Goal: Information Seeking & Learning: Learn about a topic

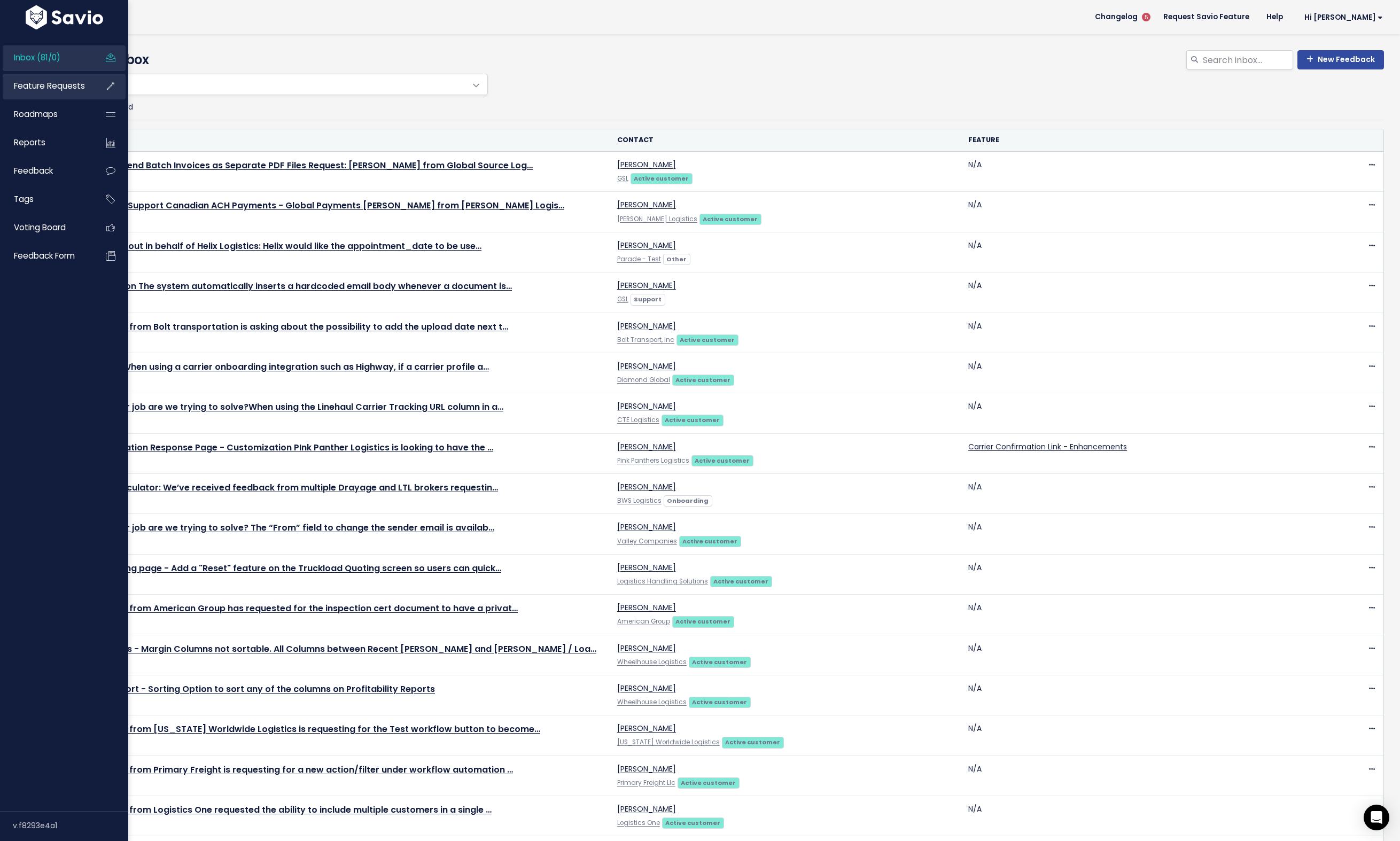
click at [36, 89] on span "Feature Requests" at bounding box center [49, 85] width 71 height 11
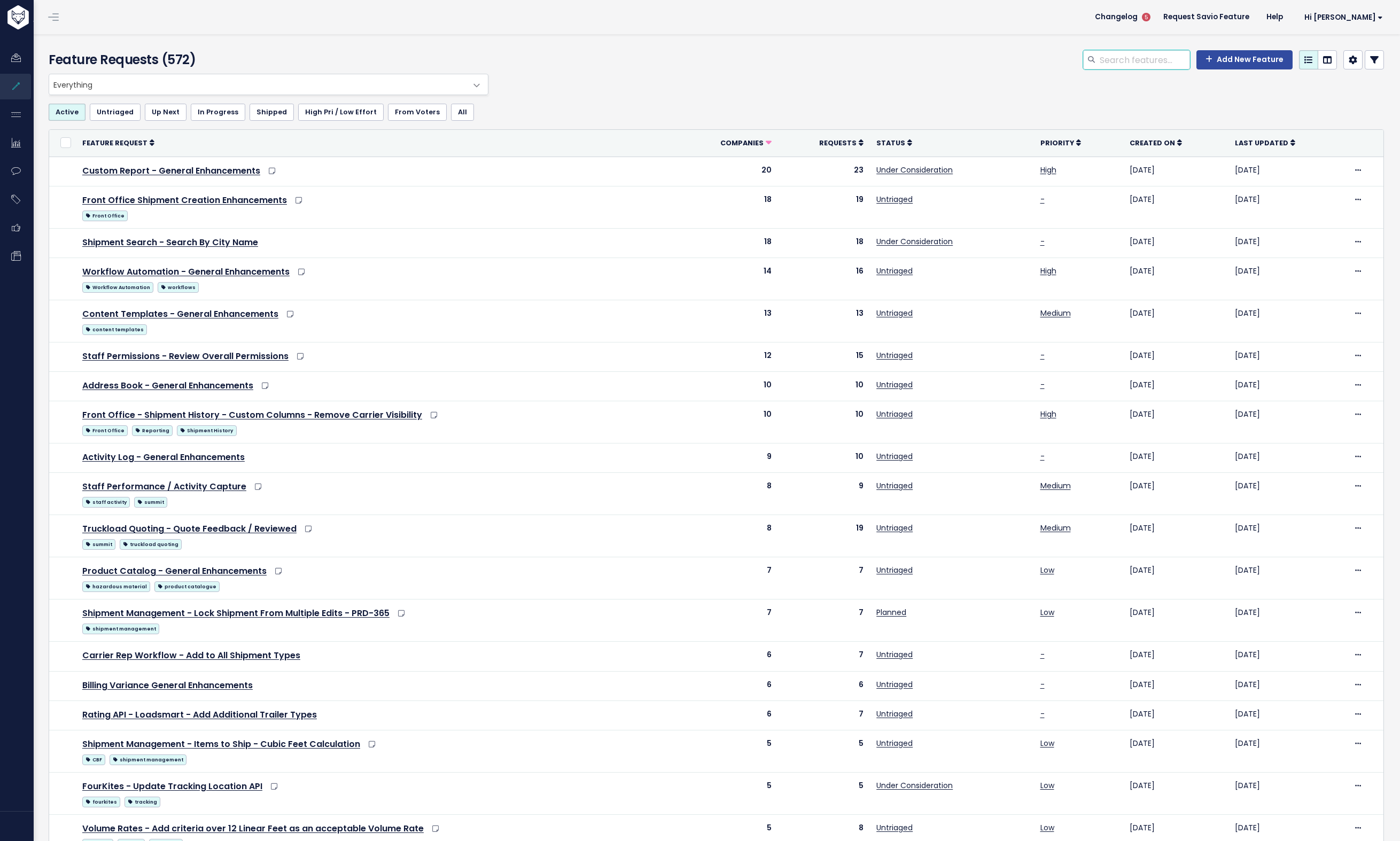
click at [1135, 64] on input "search" at bounding box center [1144, 59] width 91 height 19
type input "document"
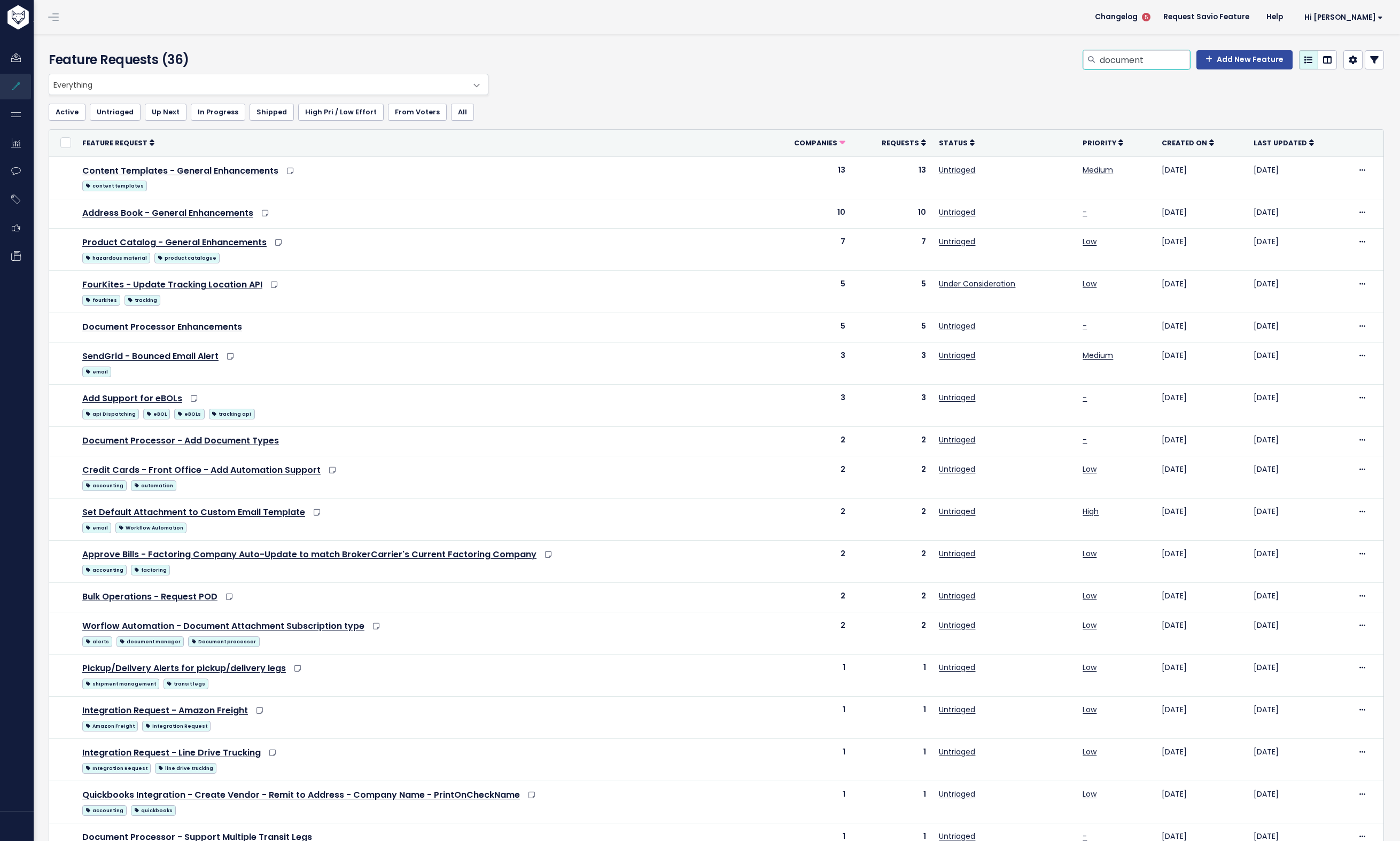
click at [1140, 61] on input "document" at bounding box center [1144, 59] width 91 height 19
type input "processor"
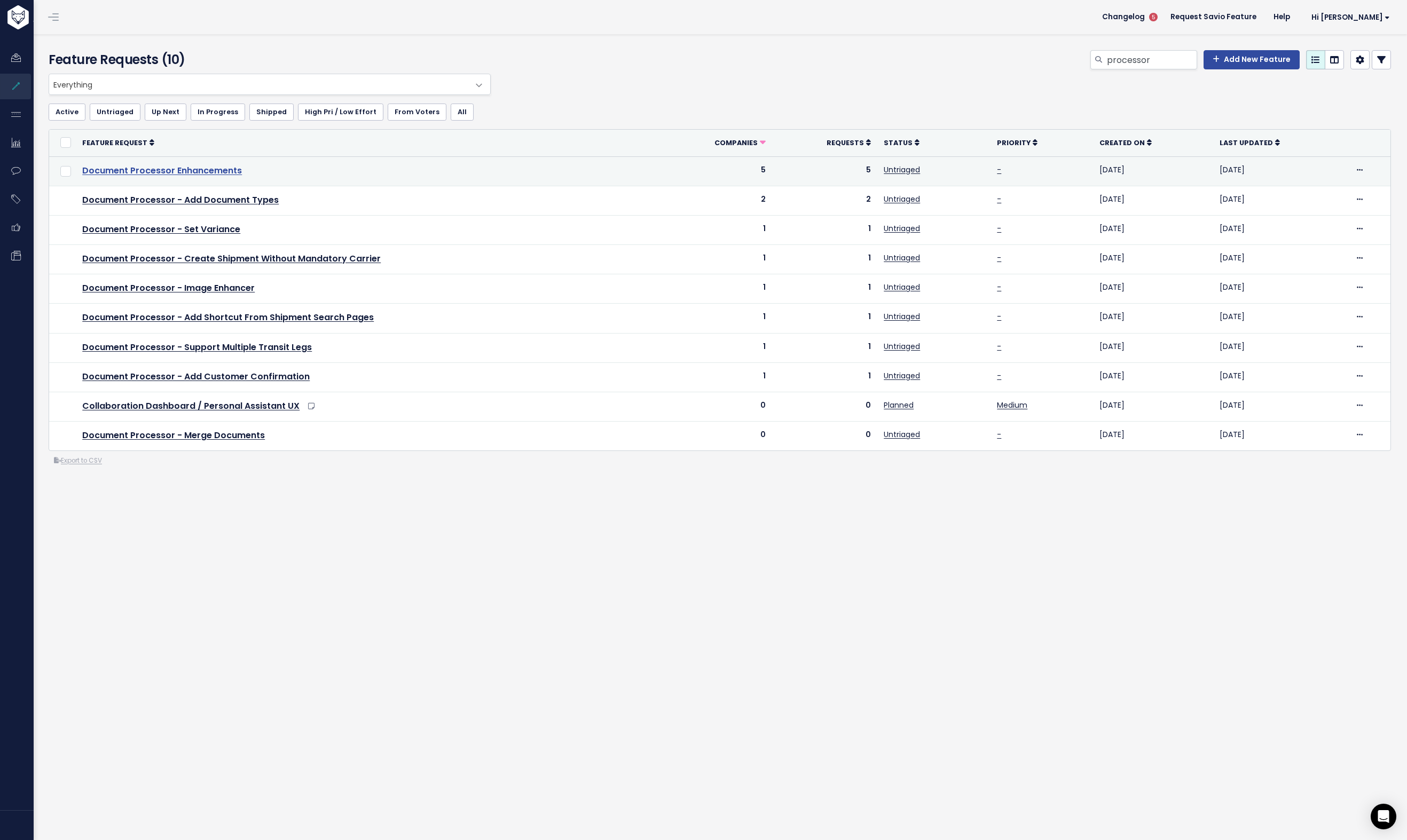
click at [158, 170] on link "Document Processor Enhancements" at bounding box center [162, 171] width 160 height 12
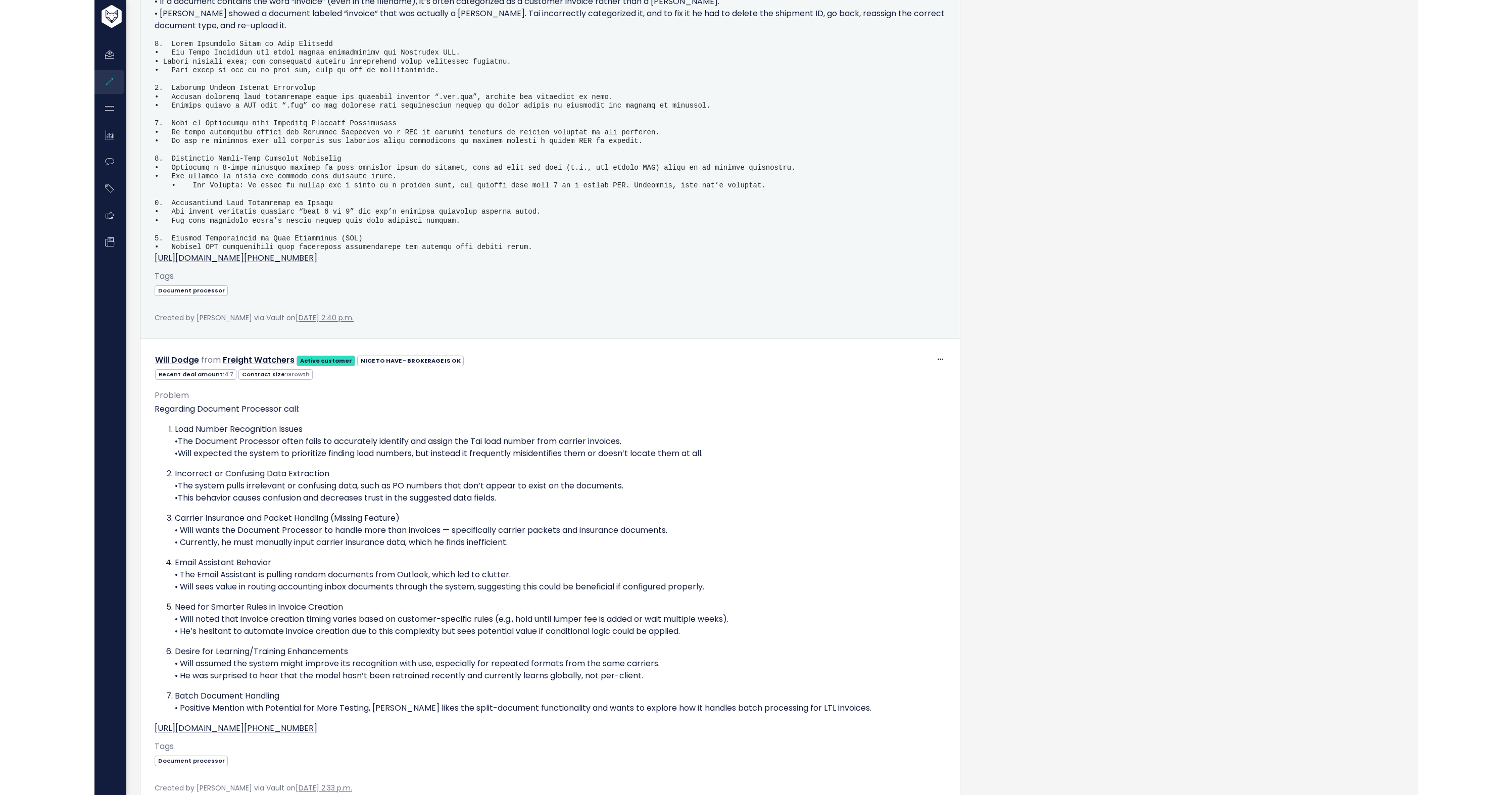
scroll to position [517, 0]
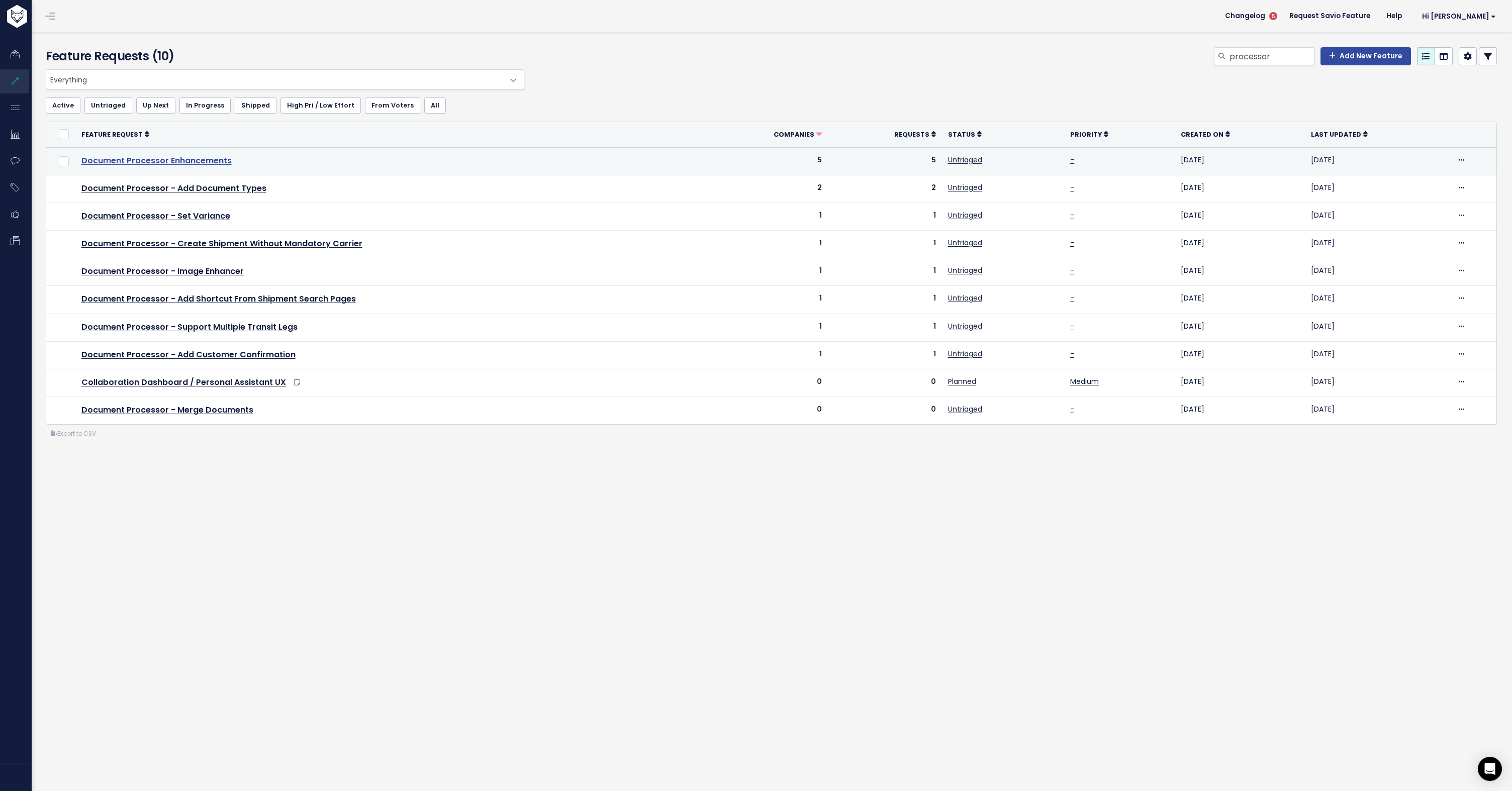
click at [153, 162] on link "Document Processor Enhancements" at bounding box center [157, 161] width 150 height 12
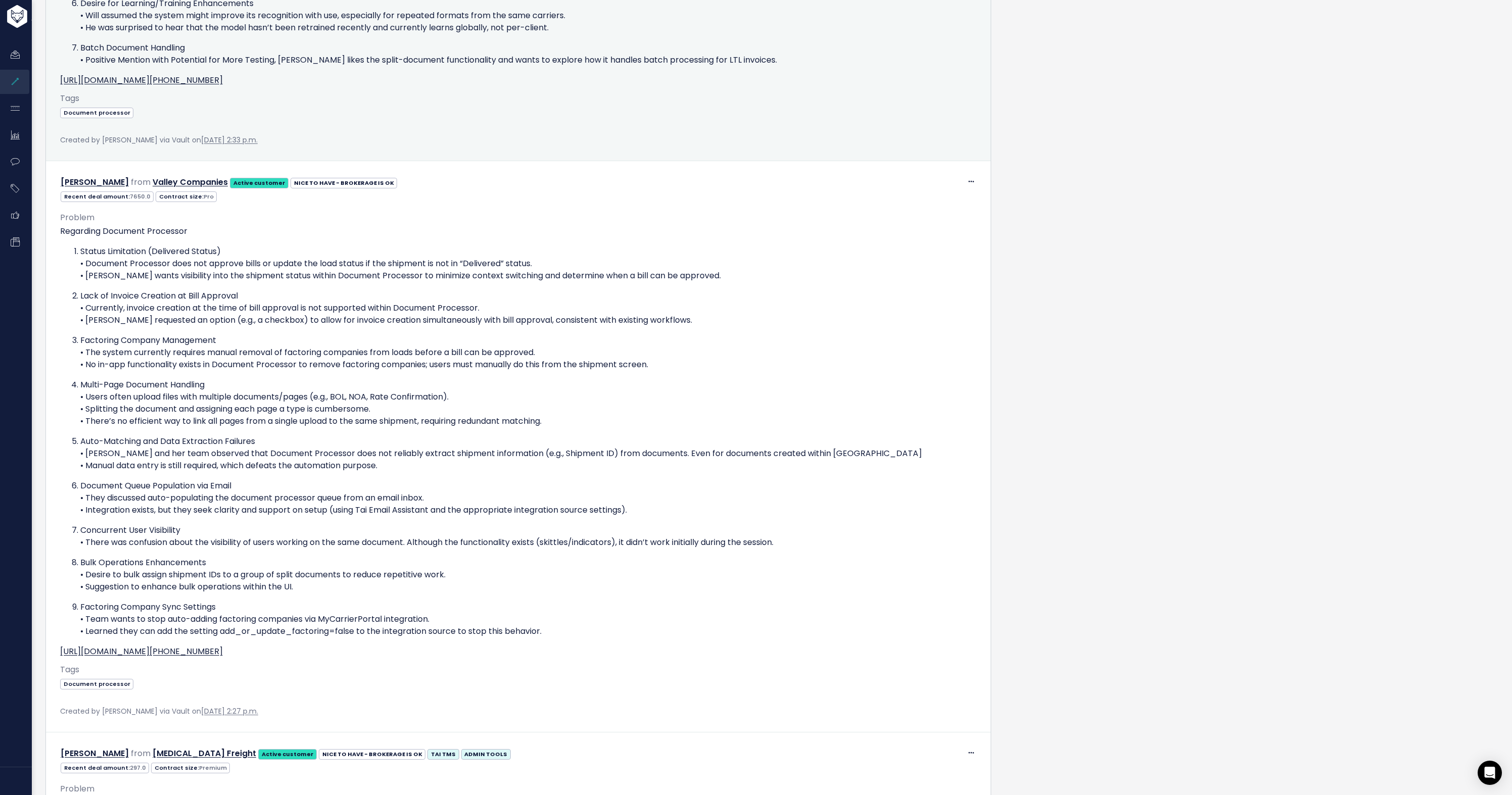
scroll to position [1747, 0]
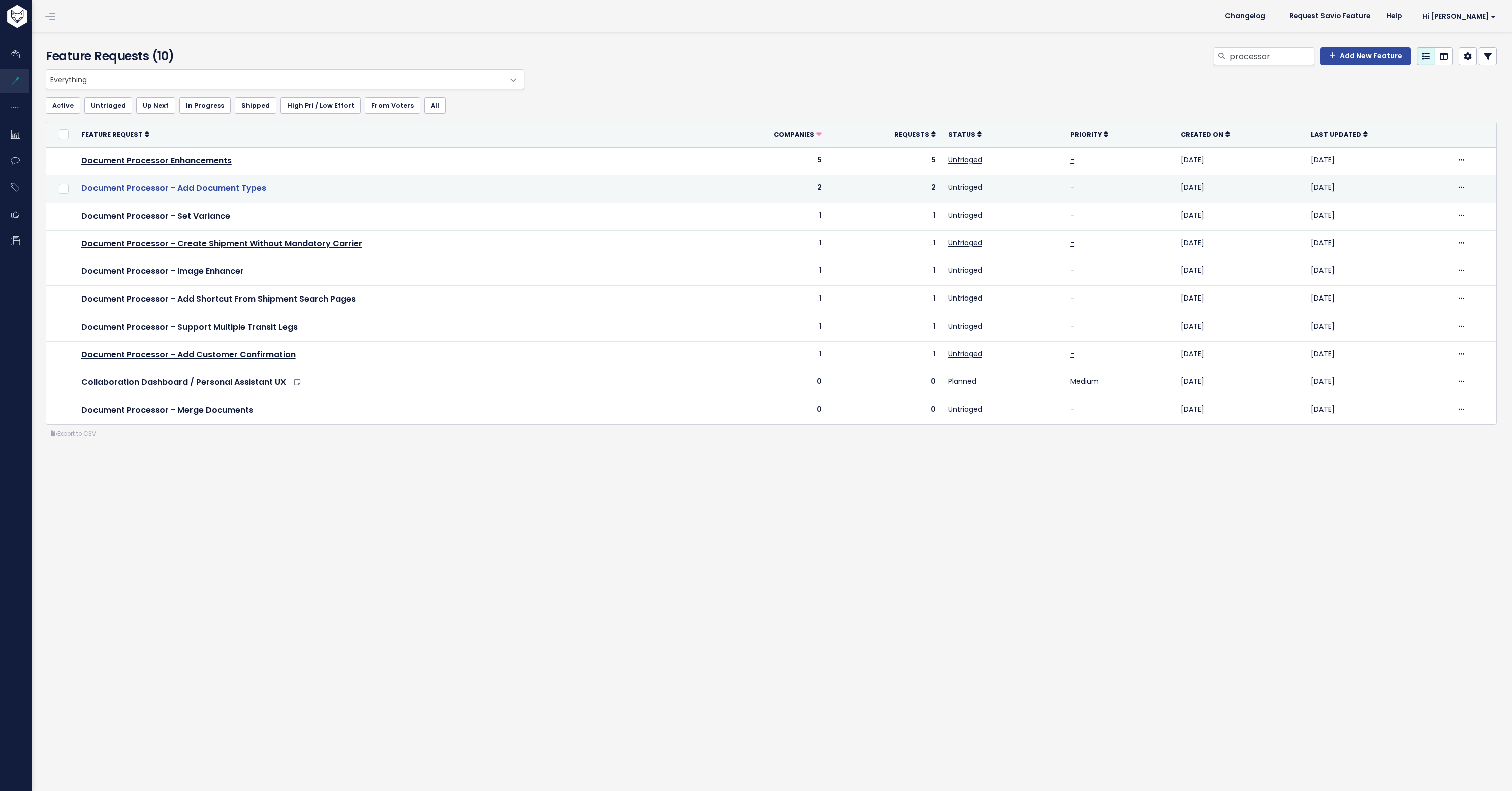
click at [205, 192] on link "Document Processor - Add Document Types" at bounding box center [174, 188] width 185 height 12
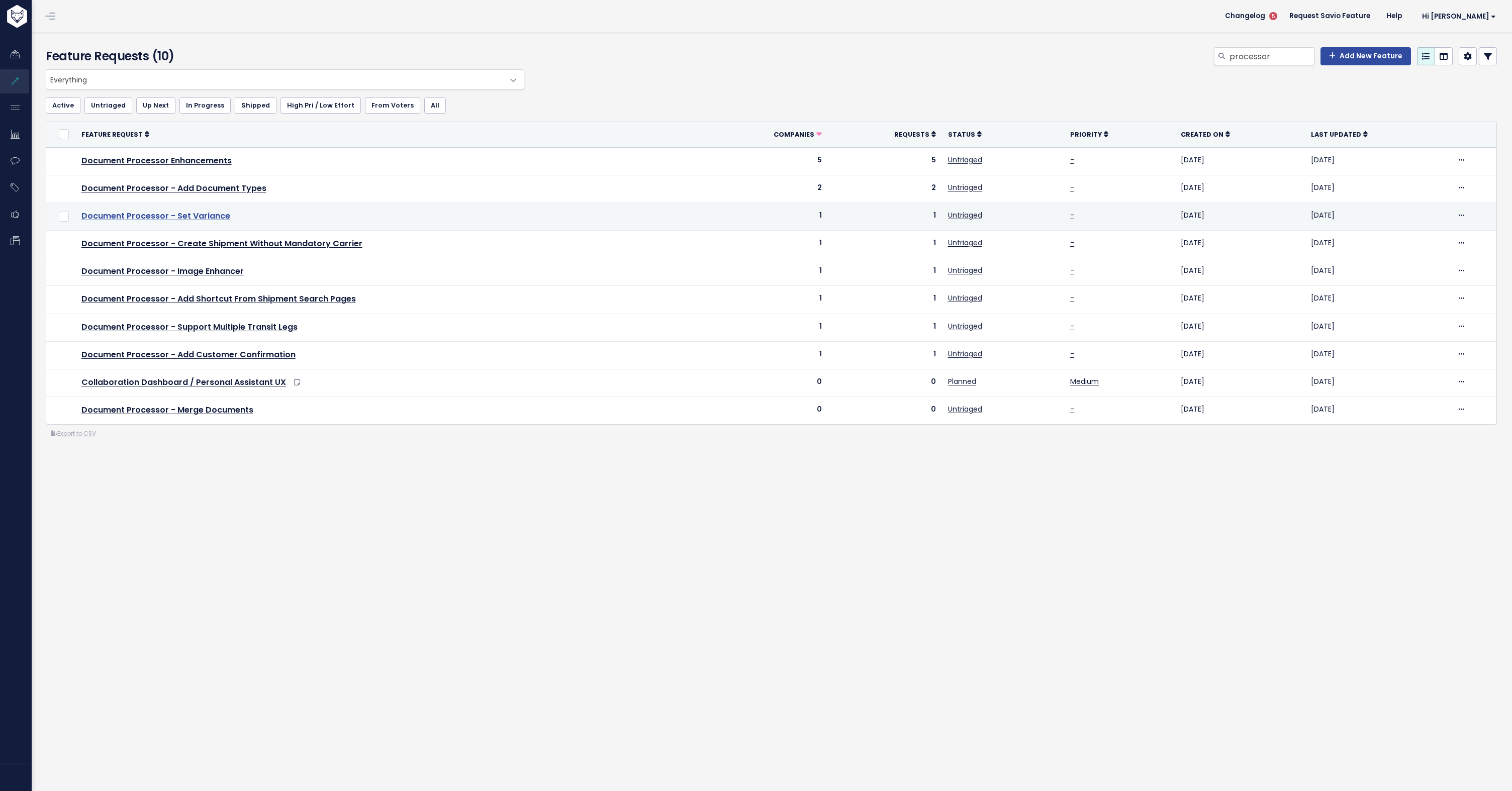
click at [193, 215] on link "Document Processor - Set Variance" at bounding box center [156, 216] width 148 height 12
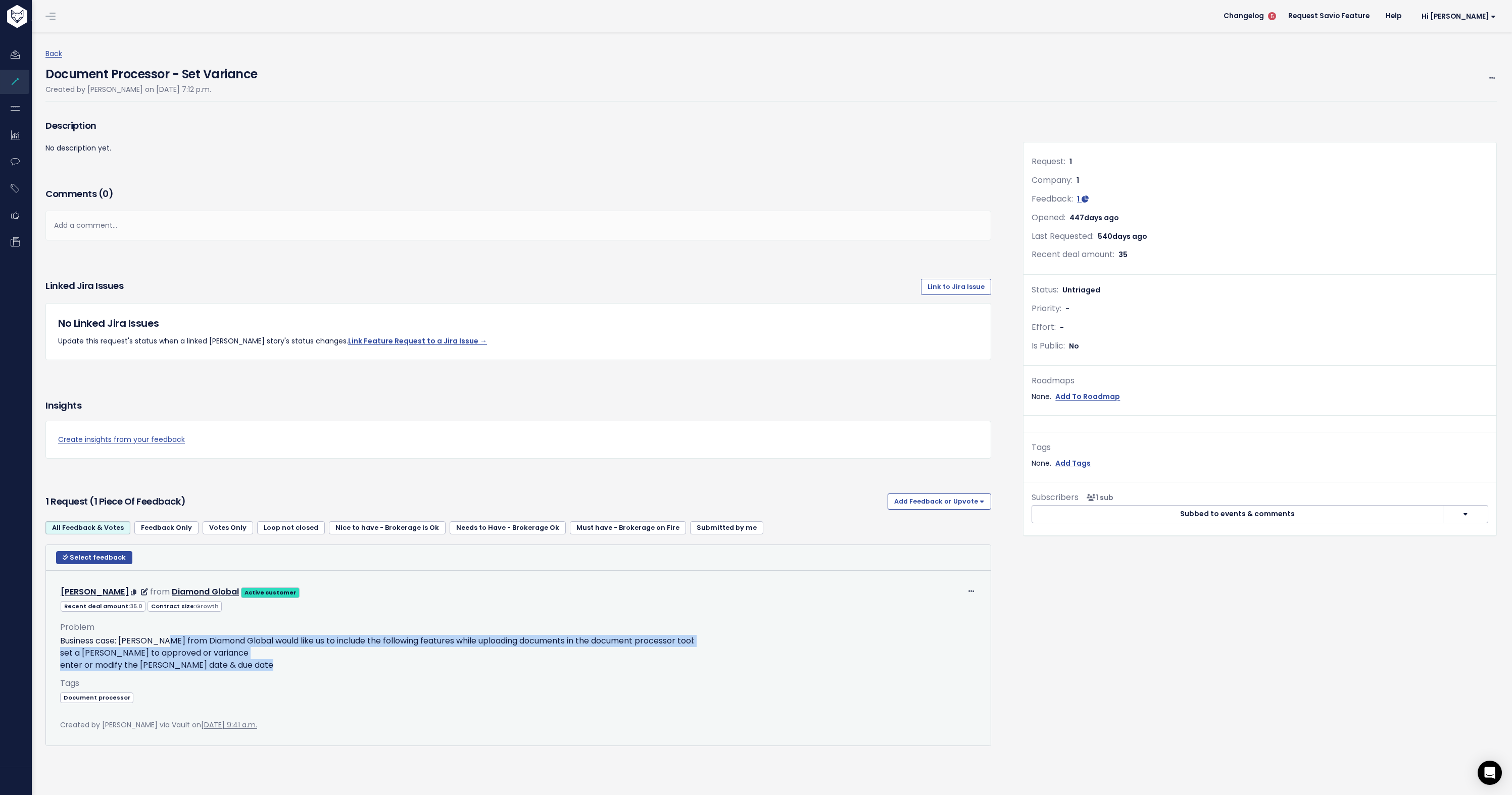
drag, startPoint x: 273, startPoint y: 662, endPoint x: 169, endPoint y: 646, distance: 105.2
click at [169, 646] on p "Business case: Sara Diamond from Diamond Global would like us to include the fo…" at bounding box center [518, 653] width 916 height 37
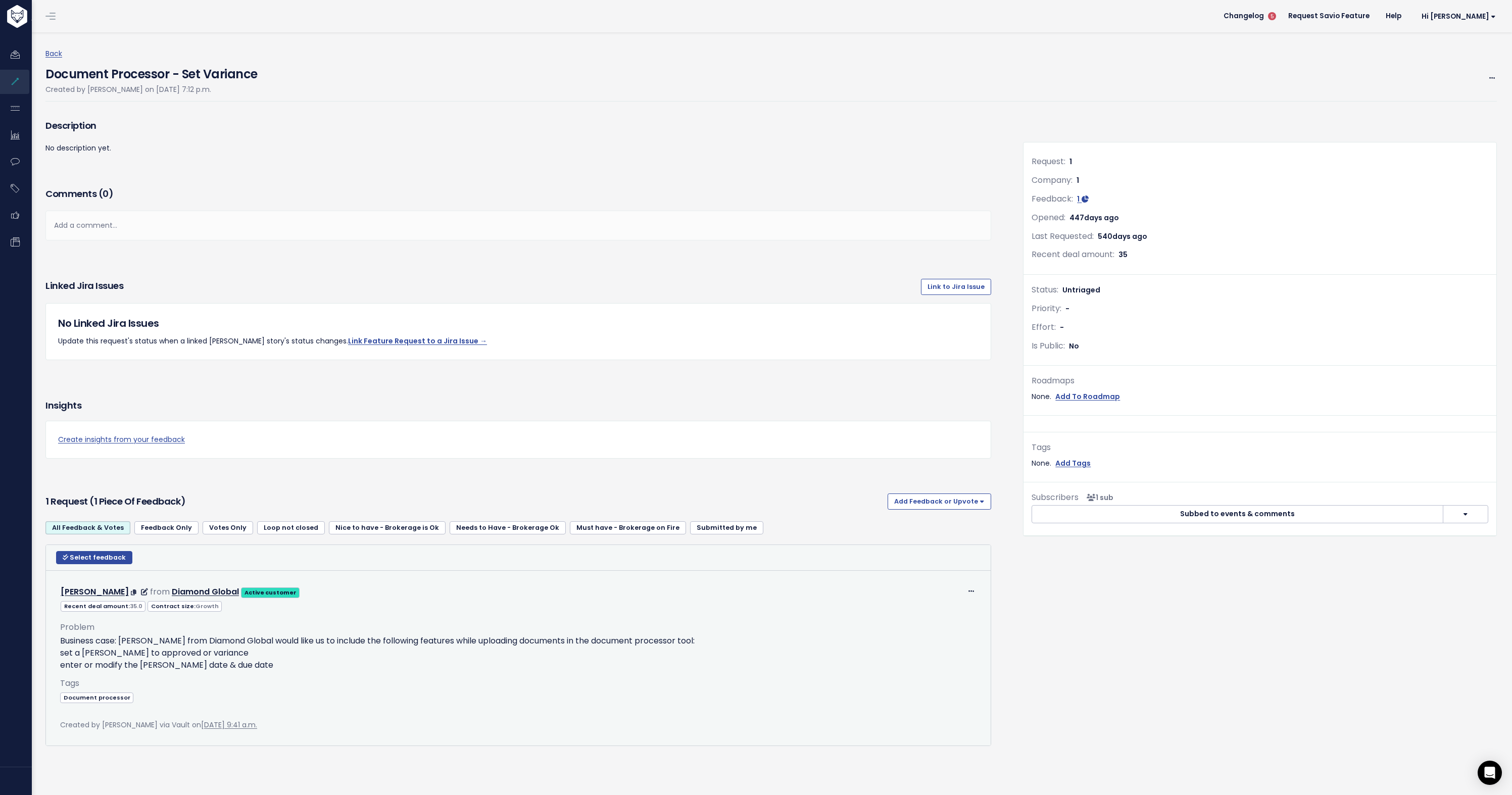
click at [206, 638] on p "Business case: Sara Diamond from Diamond Global would like us to include the fo…" at bounding box center [518, 653] width 916 height 37
